Goal: Information Seeking & Learning: Learn about a topic

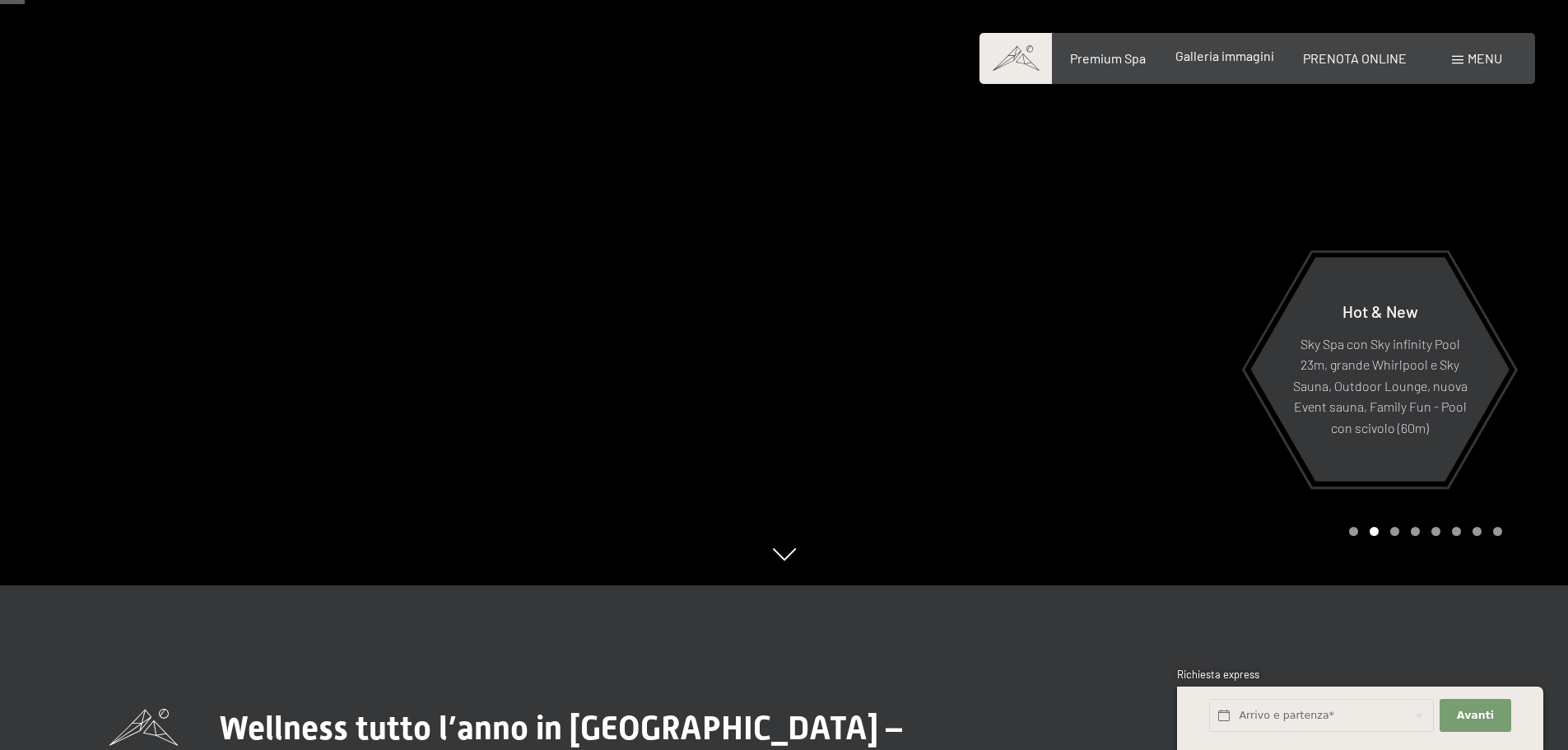
click at [1222, 61] on span "Galleria immagini" at bounding box center [1224, 56] width 99 height 16
click at [1206, 60] on span "Galleria immagini" at bounding box center [1224, 56] width 99 height 16
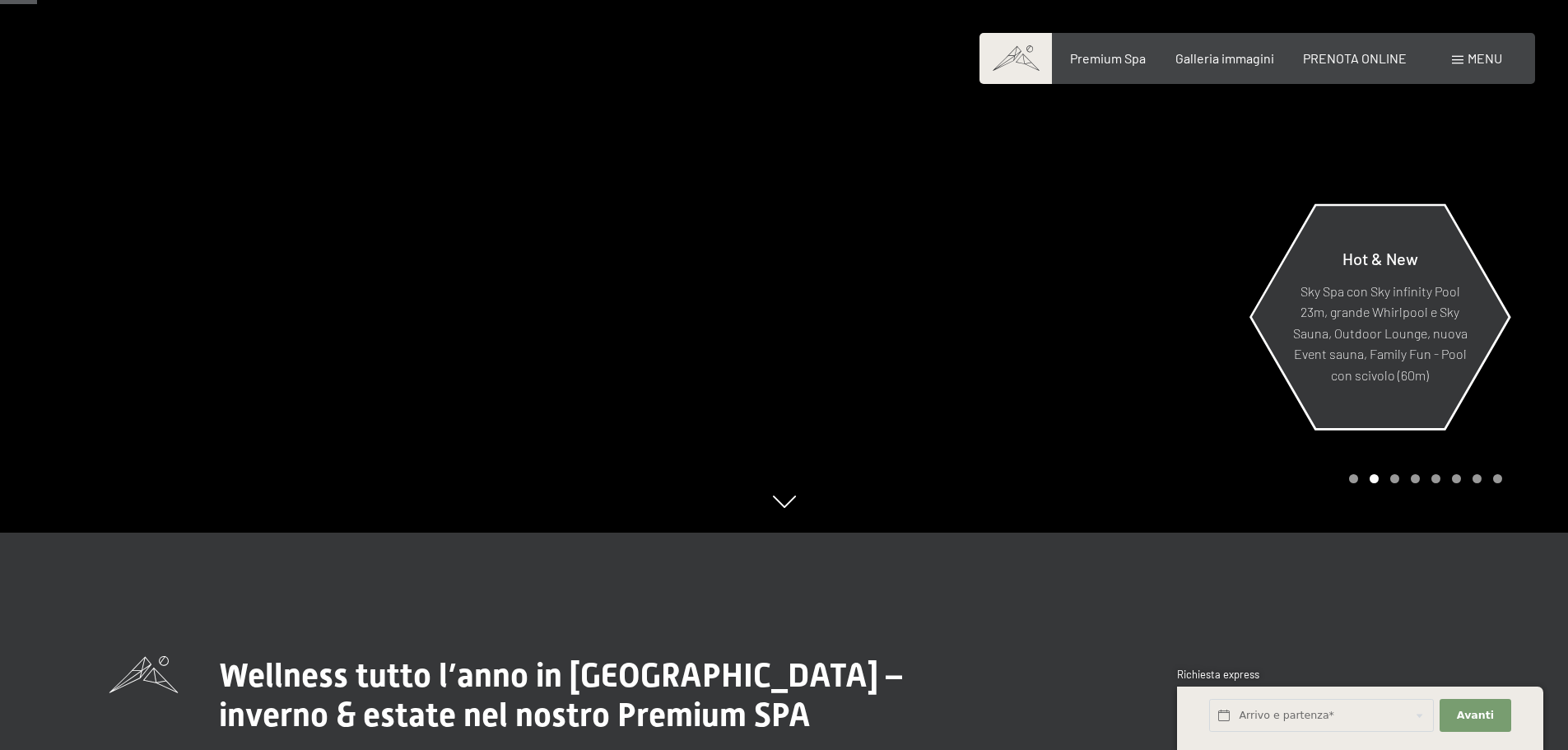
scroll to position [247, 0]
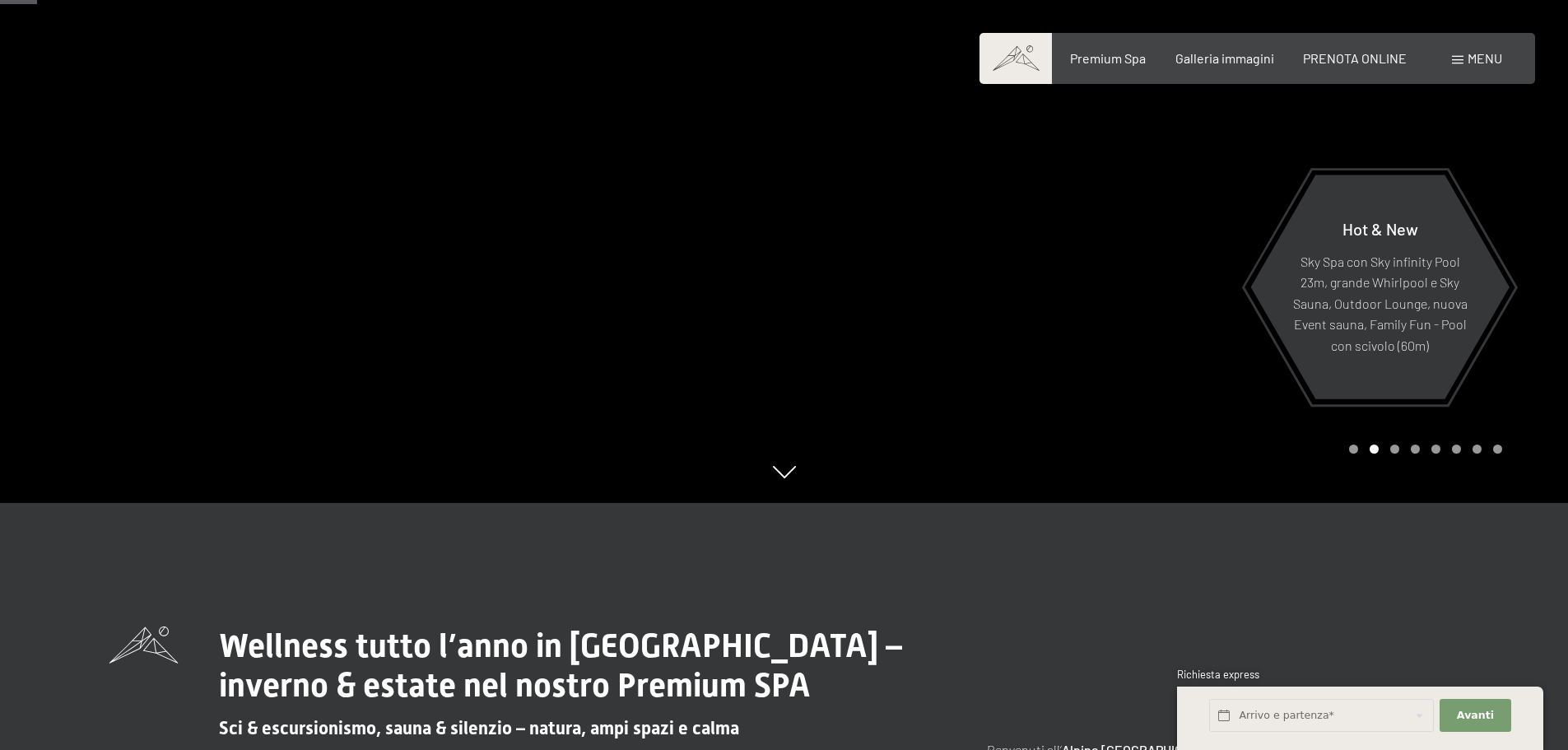
click at [1394, 448] on div "Carousel Page 3" at bounding box center [1394, 448] width 9 height 9
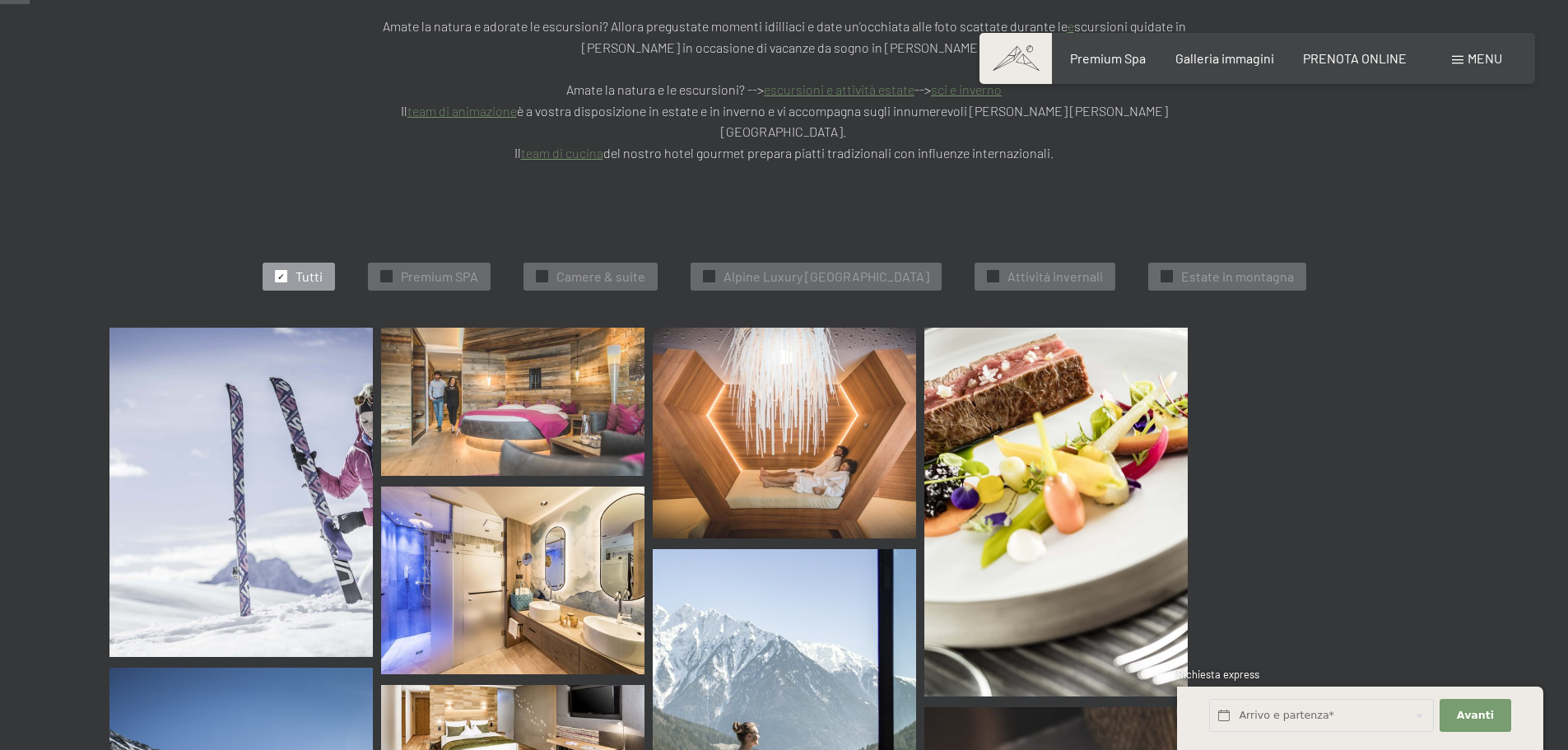
scroll to position [576, 0]
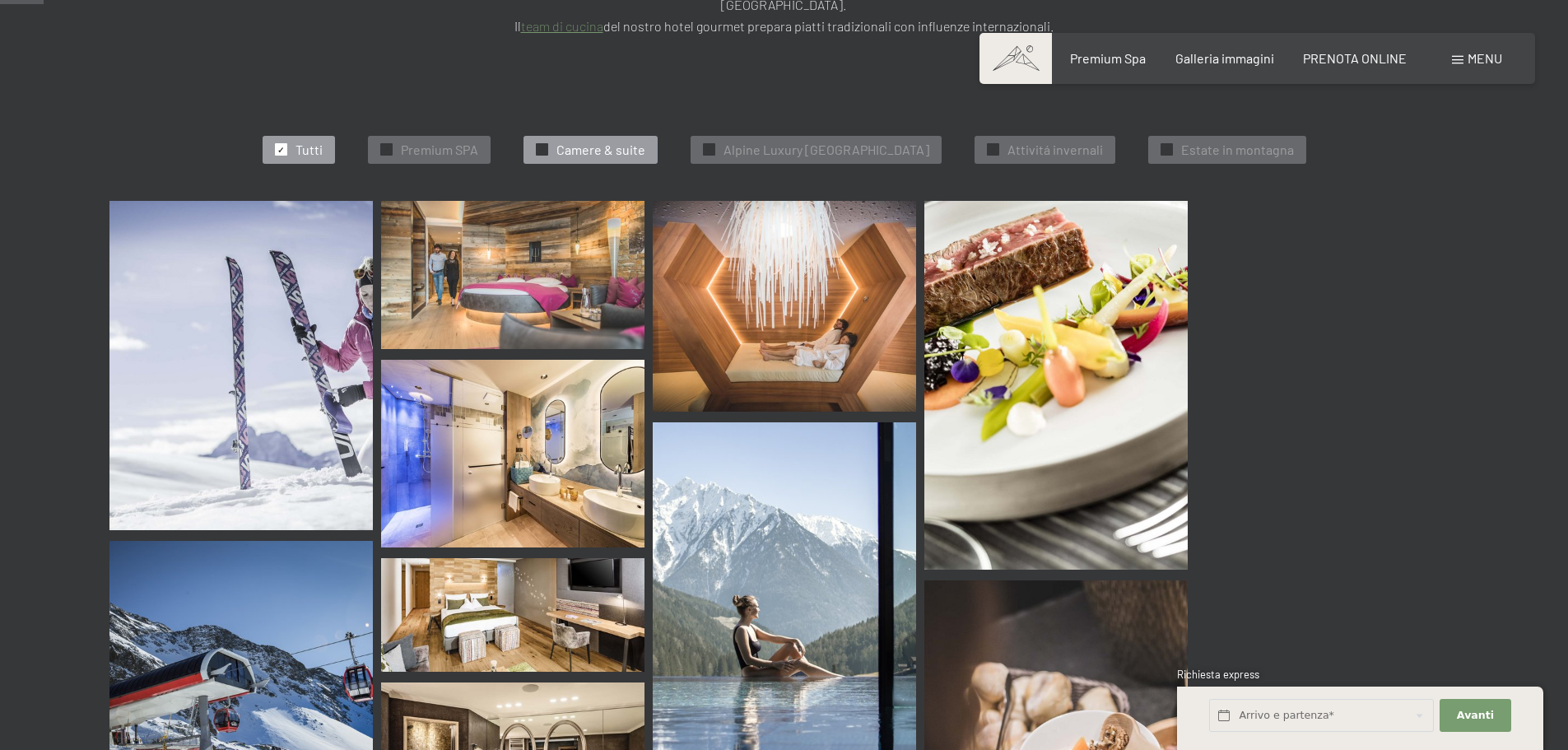
click at [624, 141] on span "Camere & suite" at bounding box center [600, 149] width 89 height 18
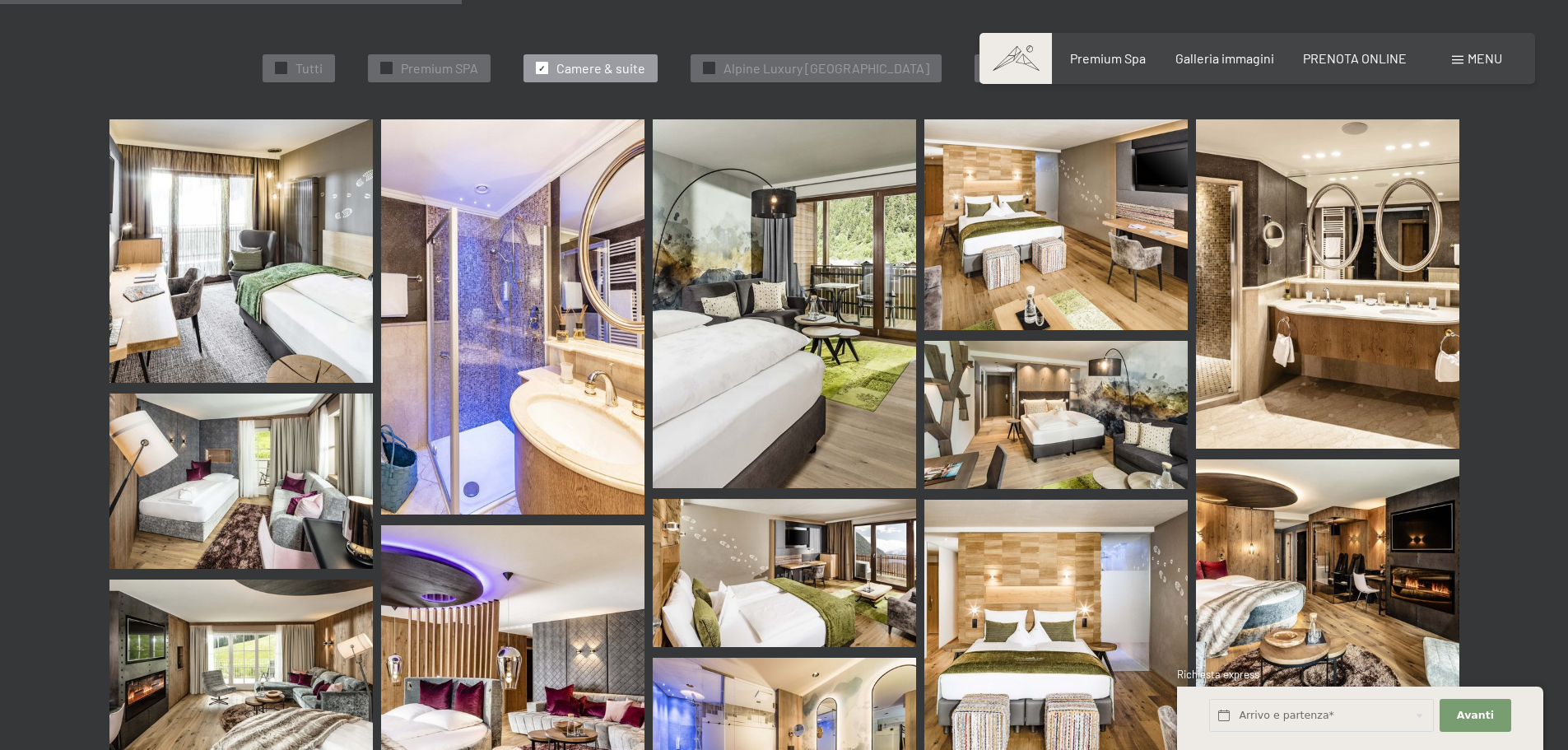
scroll to position [746, 0]
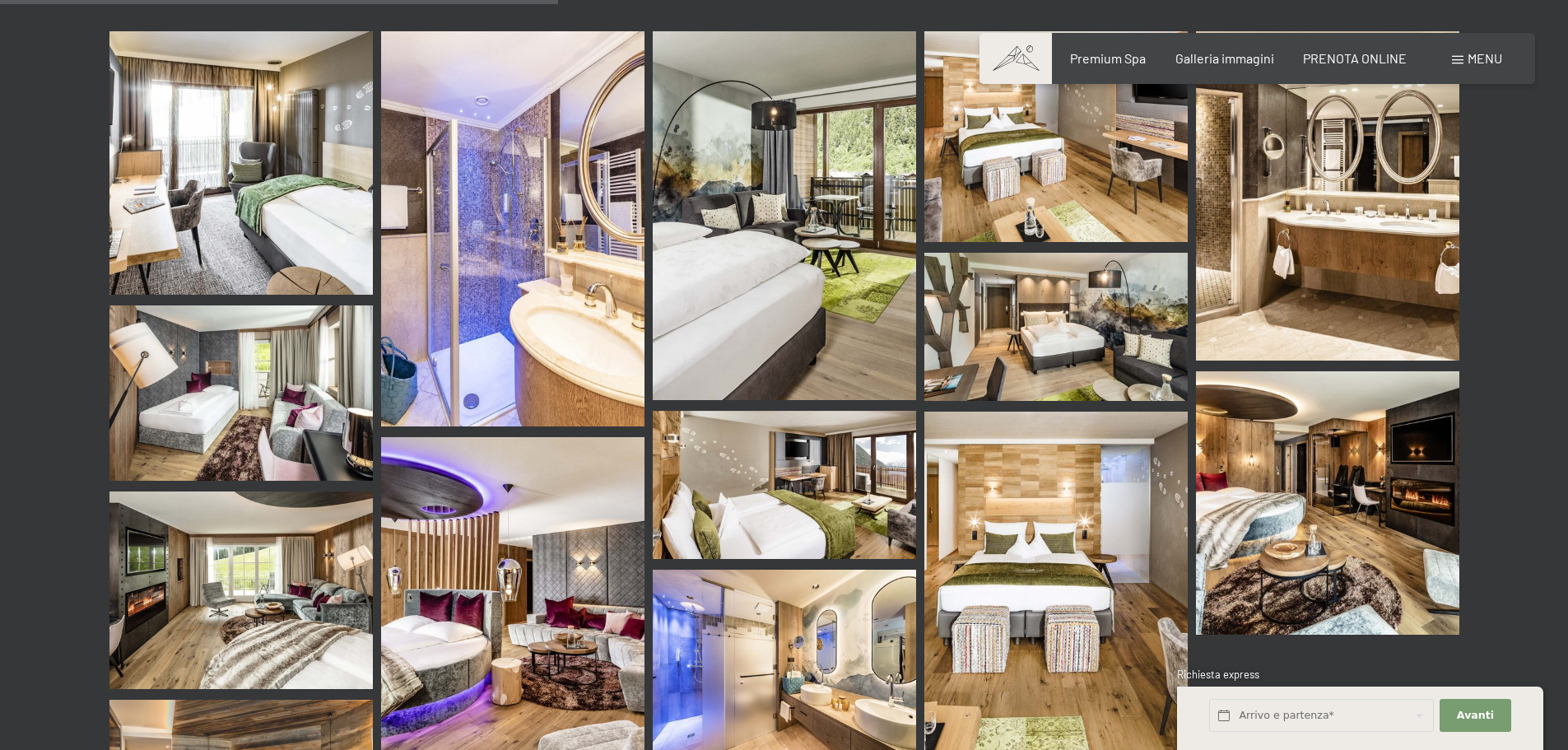
click at [570, 532] on img at bounding box center [512, 613] width 263 height 351
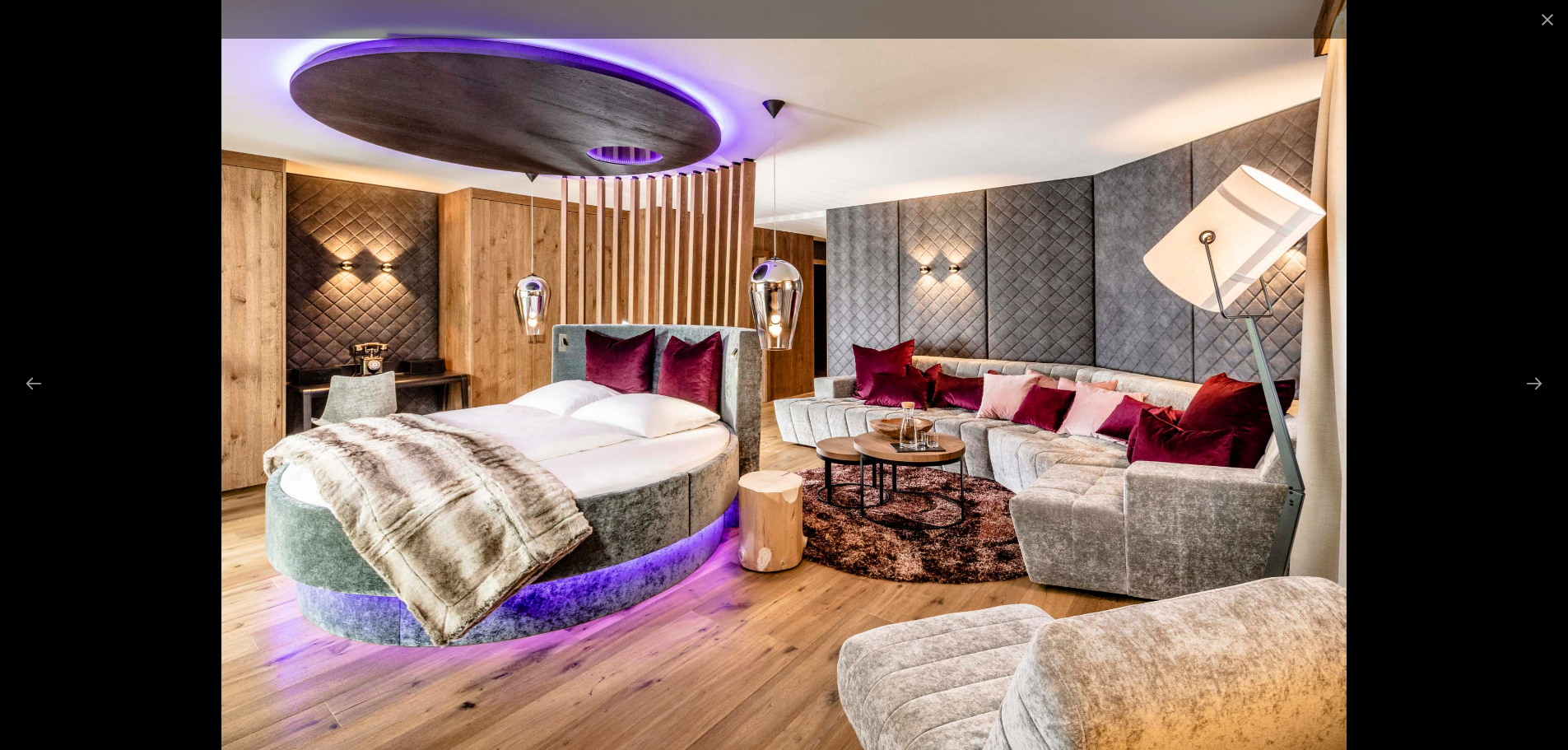
click at [219, 280] on div at bounding box center [784, 375] width 1568 height 750
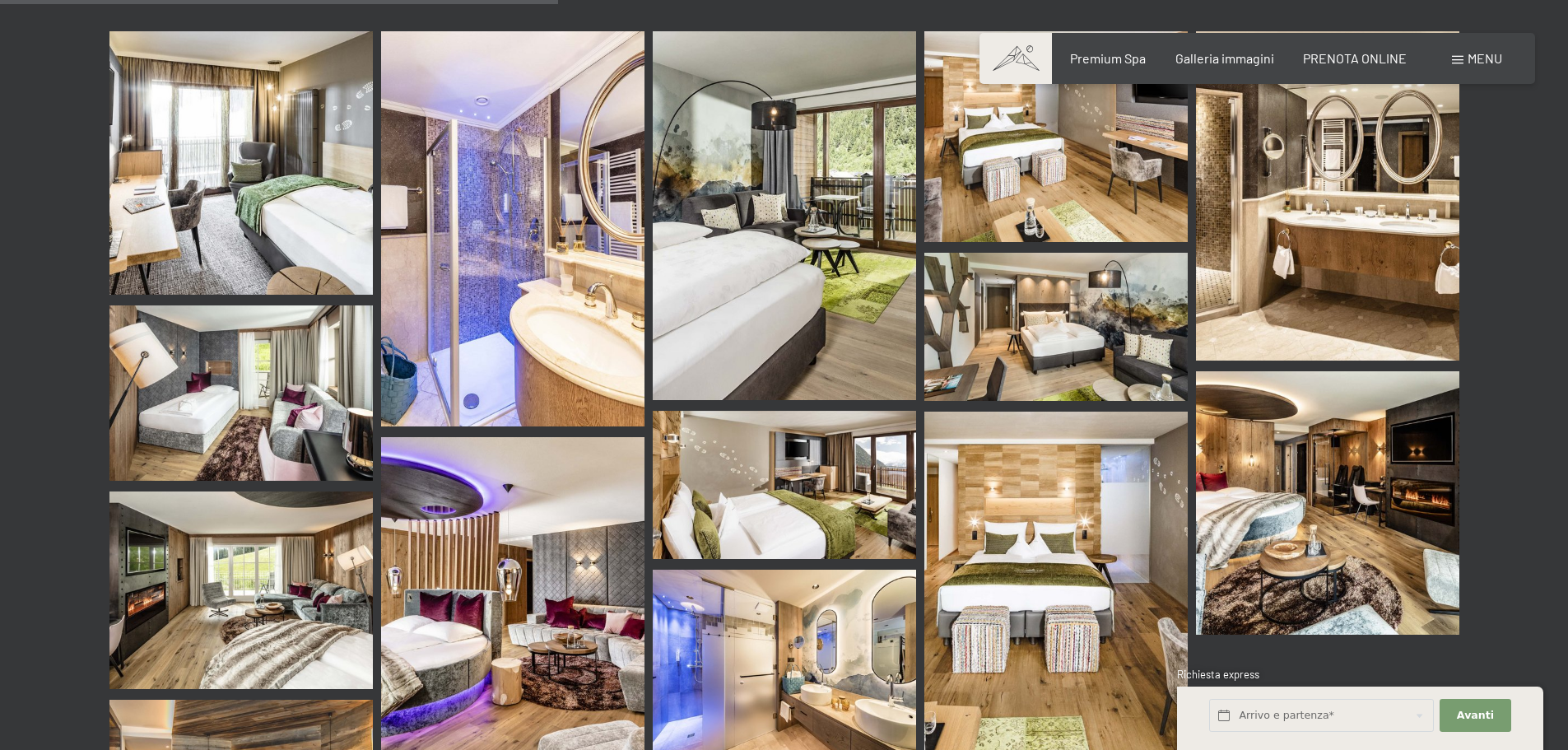
click at [310, 566] on img at bounding box center [240, 590] width 263 height 198
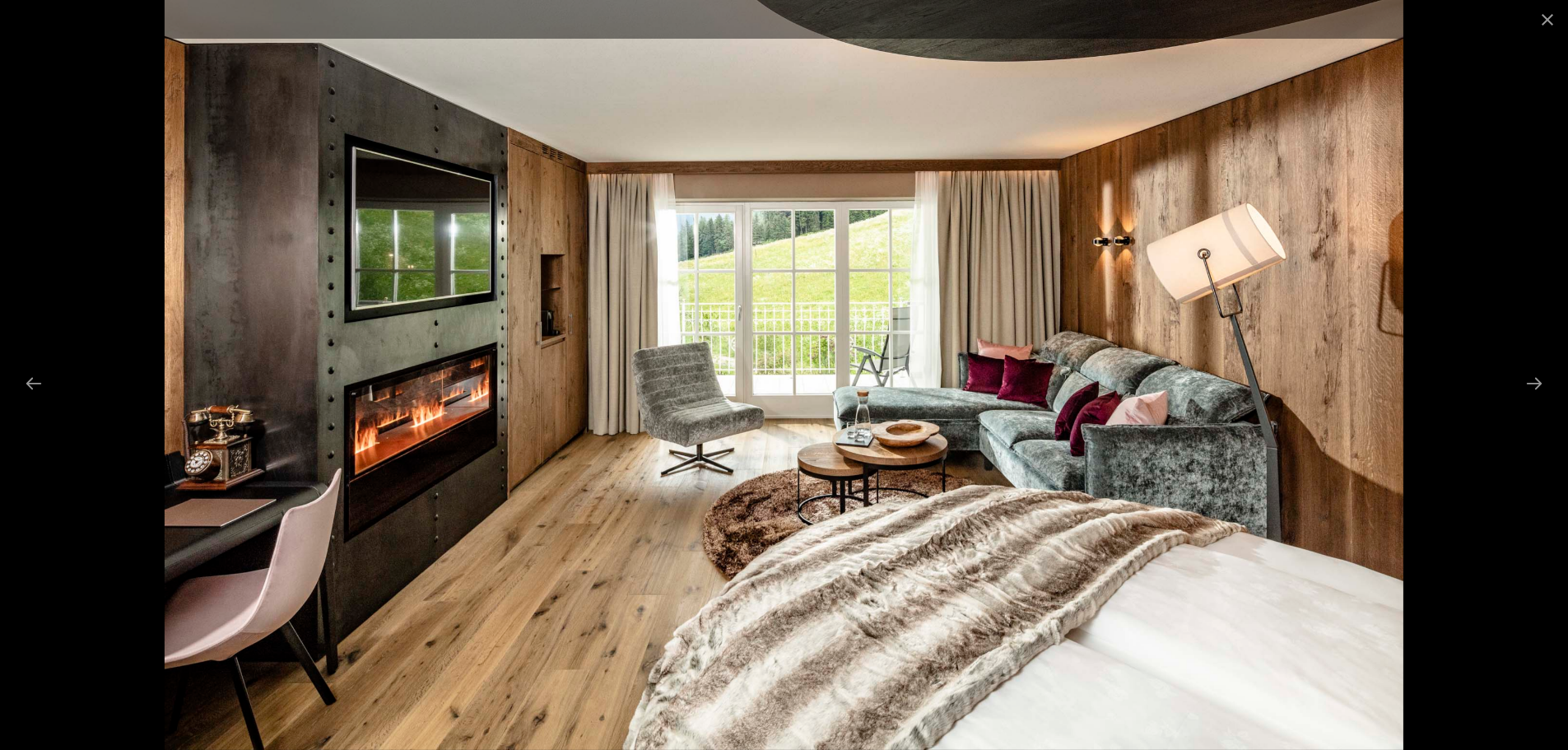
click at [111, 138] on div at bounding box center [784, 375] width 1568 height 750
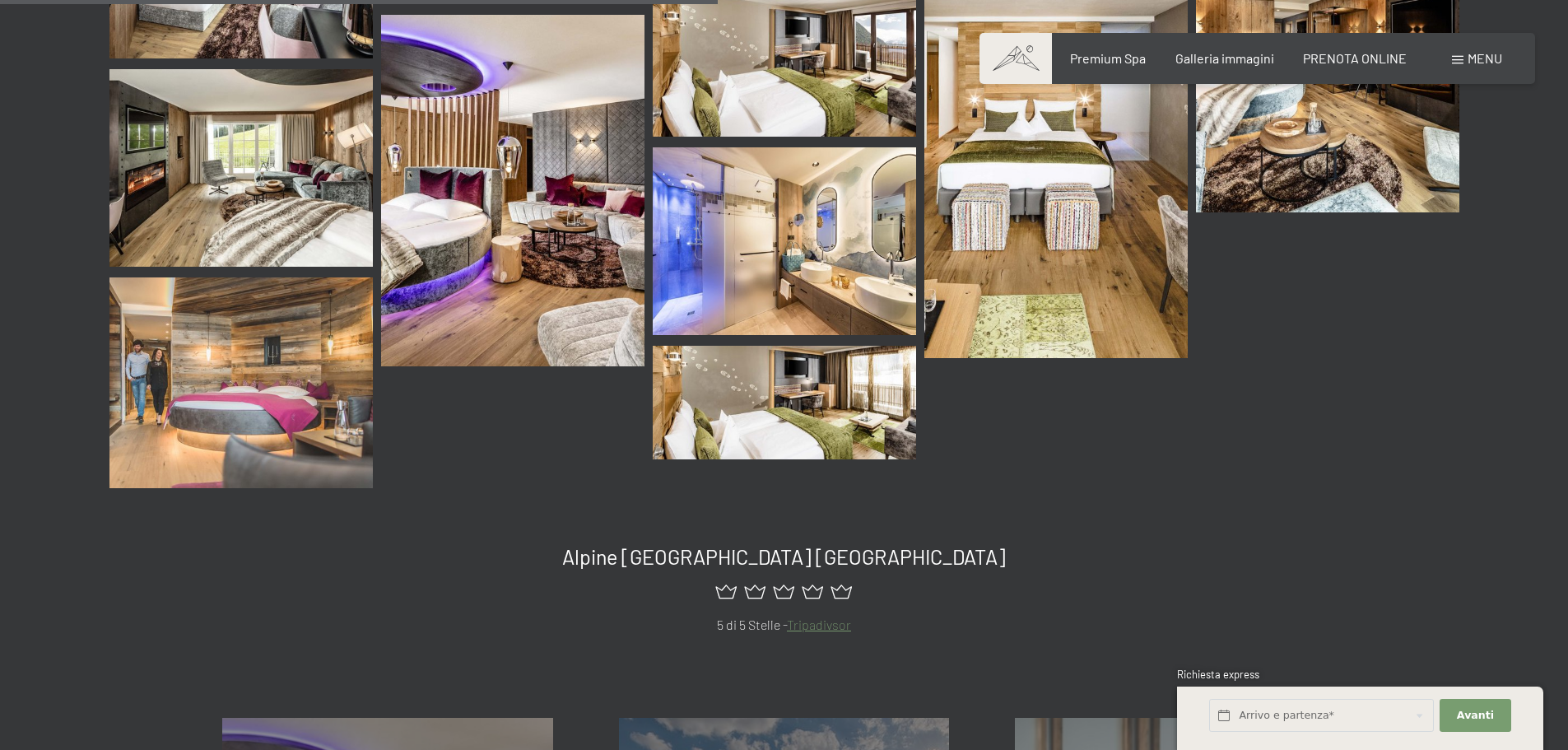
scroll to position [992, 0]
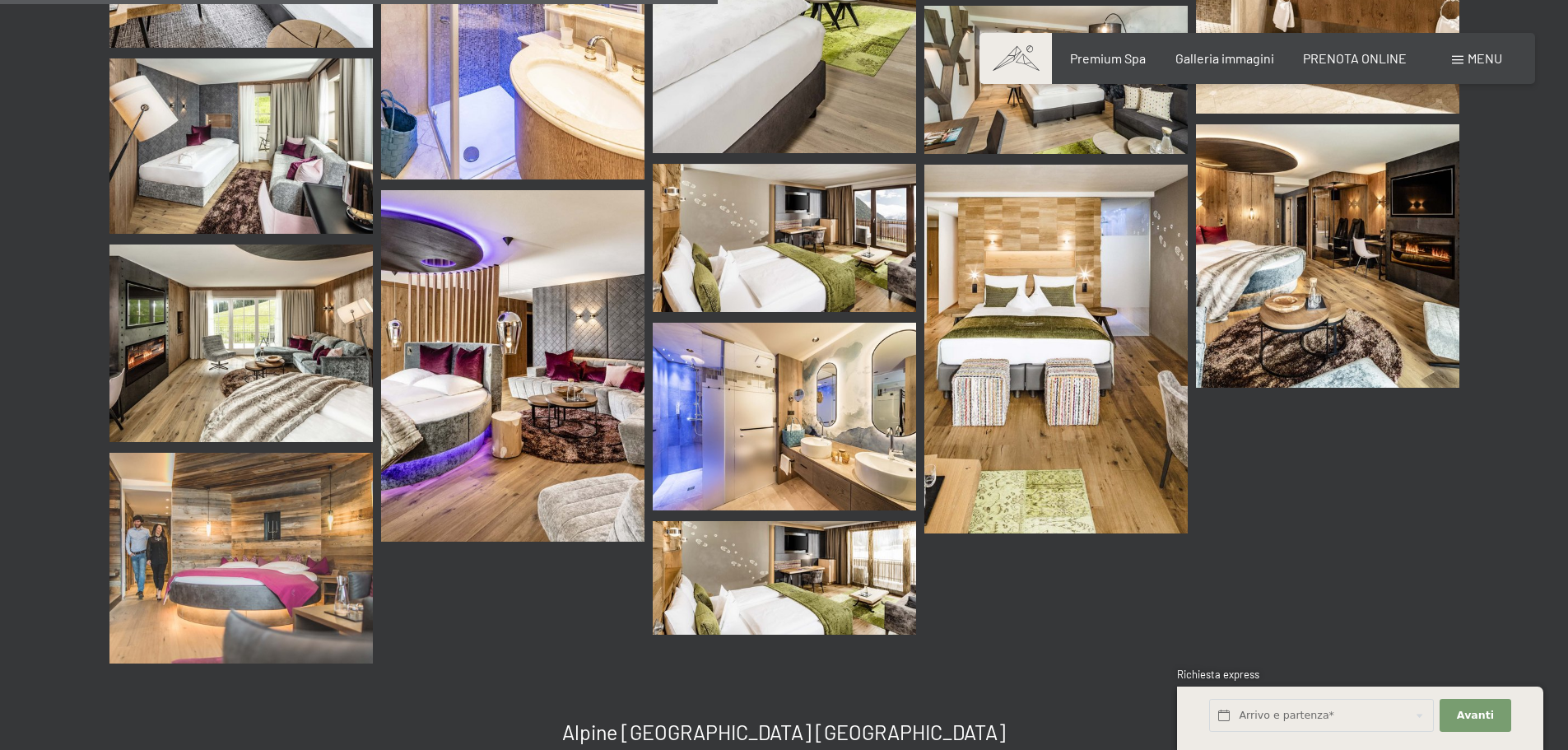
click at [1325, 218] on img at bounding box center [1327, 255] width 263 height 263
